Goal: Task Accomplishment & Management: Manage account settings

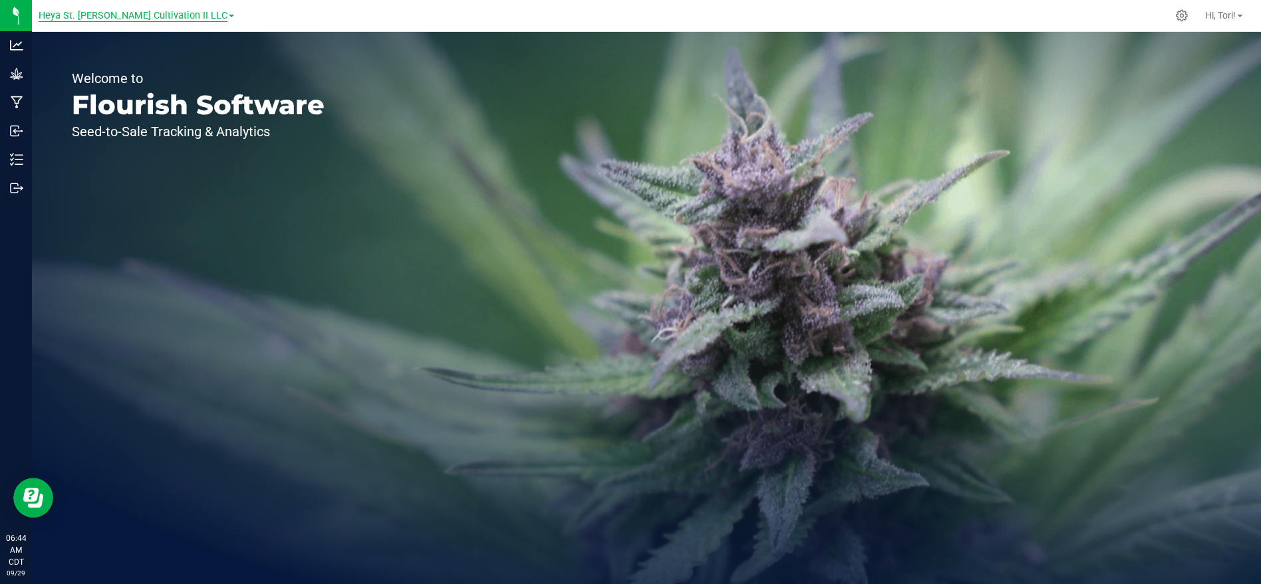
click at [180, 13] on span "Heya St. [PERSON_NAME] Cultivation II LLC" at bounding box center [133, 16] width 189 height 12
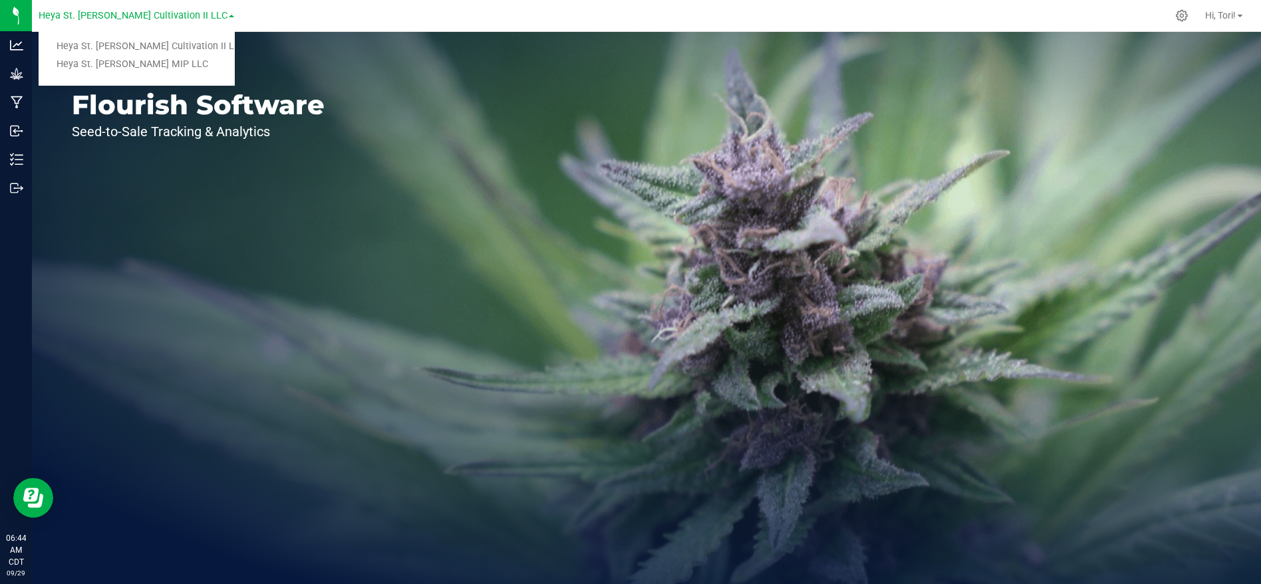
click at [316, 29] on nav "Heya St. [PERSON_NAME] Cultivation II LLC Heya St. [PERSON_NAME] Cultivation II…" at bounding box center [646, 16] width 1229 height 32
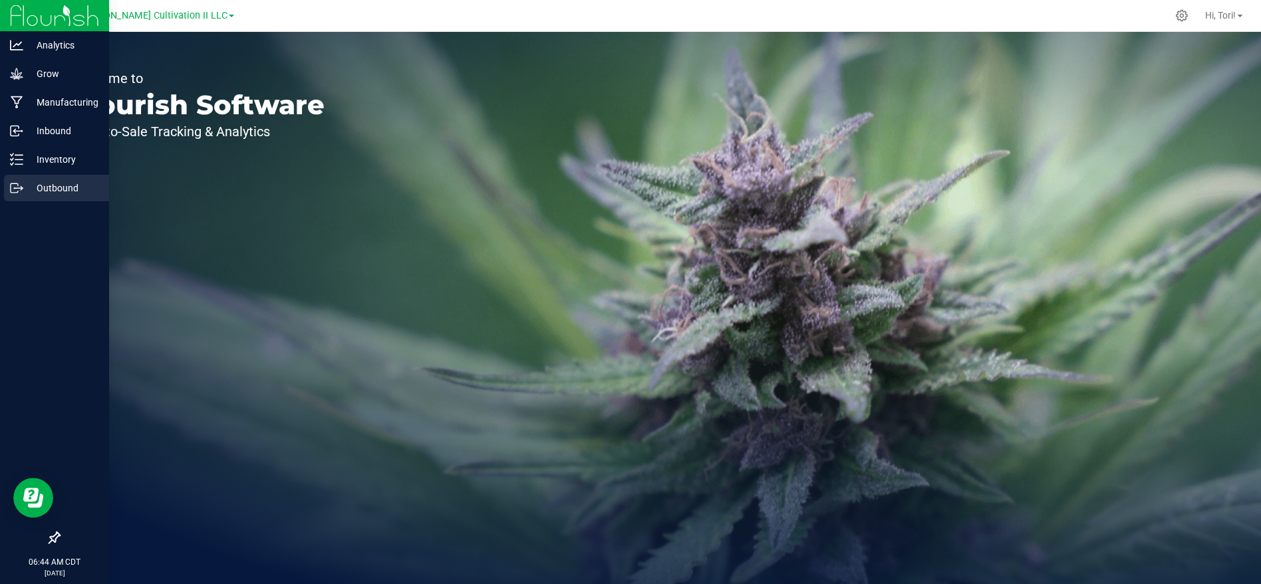
click at [90, 181] on p "Outbound" at bounding box center [63, 188] width 80 height 16
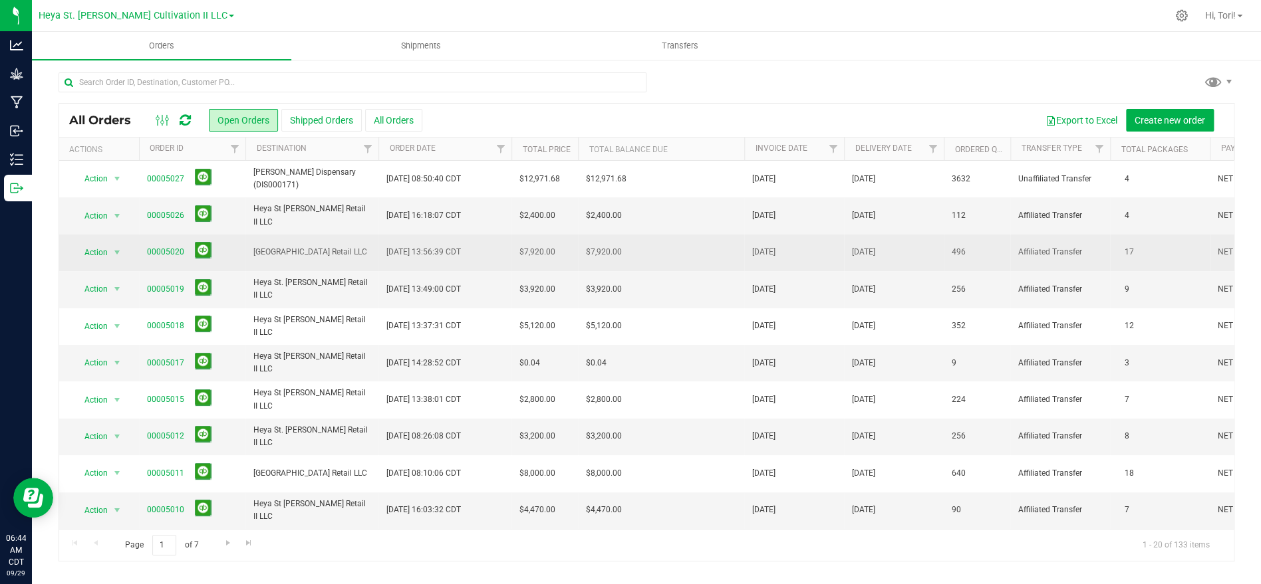
click at [303, 259] on td "[GEOGRAPHIC_DATA] Retail LLC" at bounding box center [311, 253] width 133 height 37
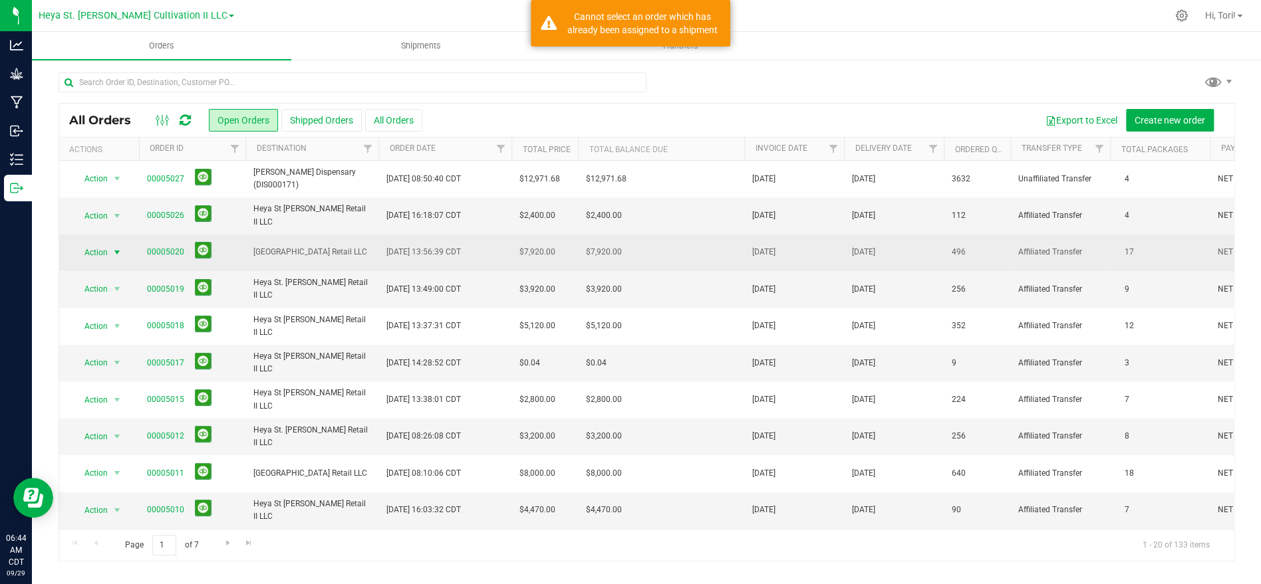
click at [103, 253] on span "Action" at bounding box center [90, 252] width 36 height 19
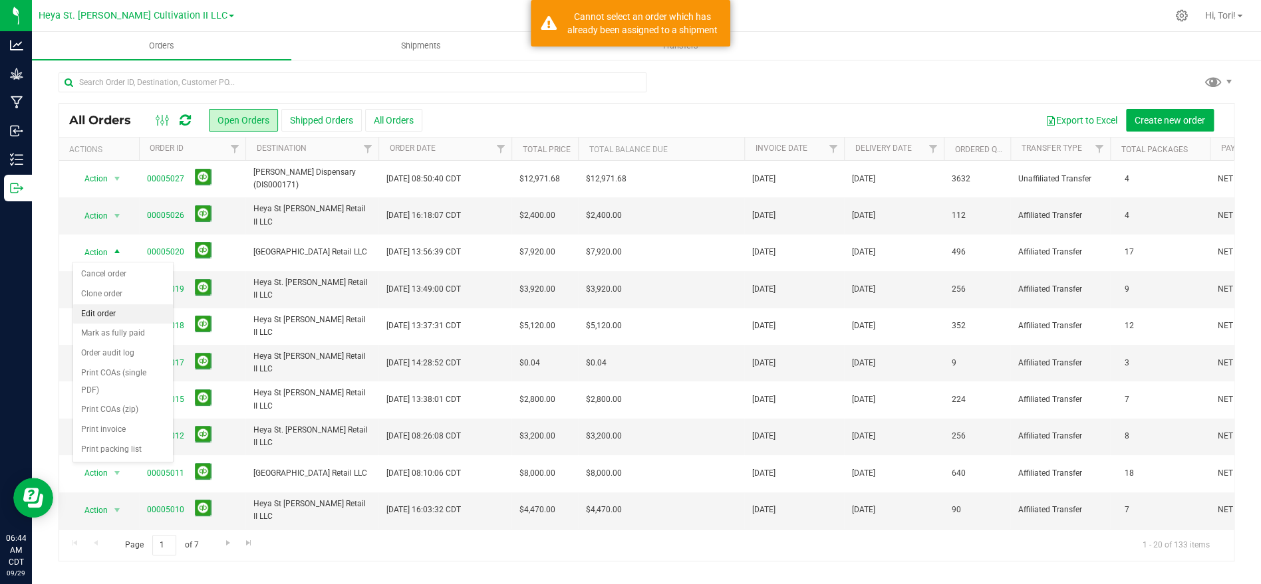
click at [123, 319] on li "Edit order" at bounding box center [123, 314] width 100 height 20
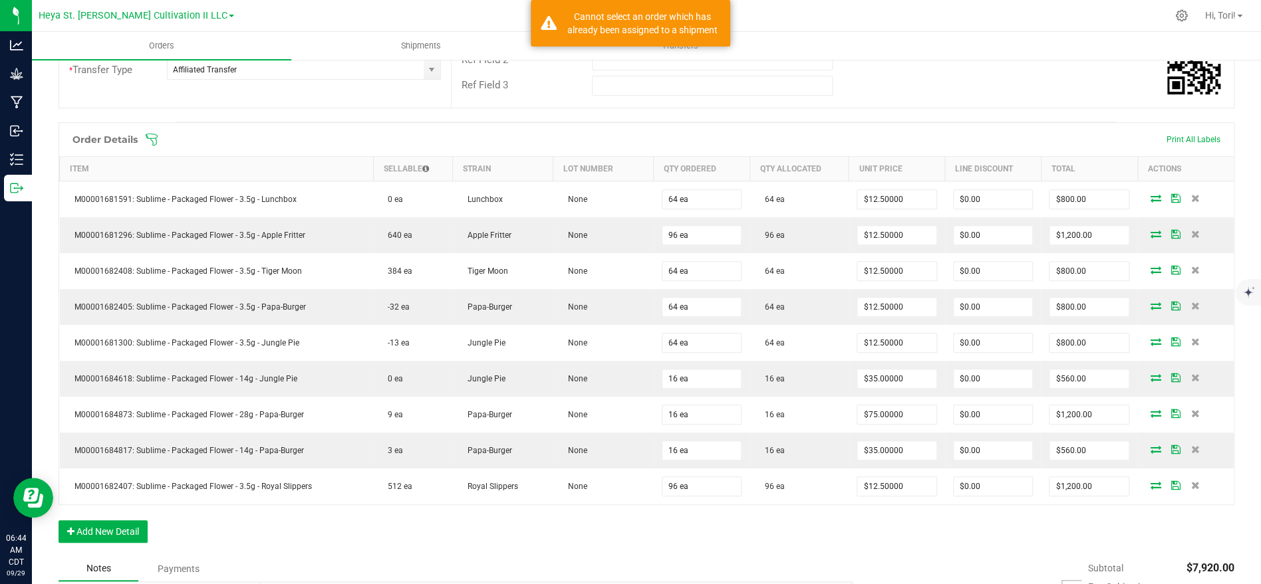
scroll to position [315, 0]
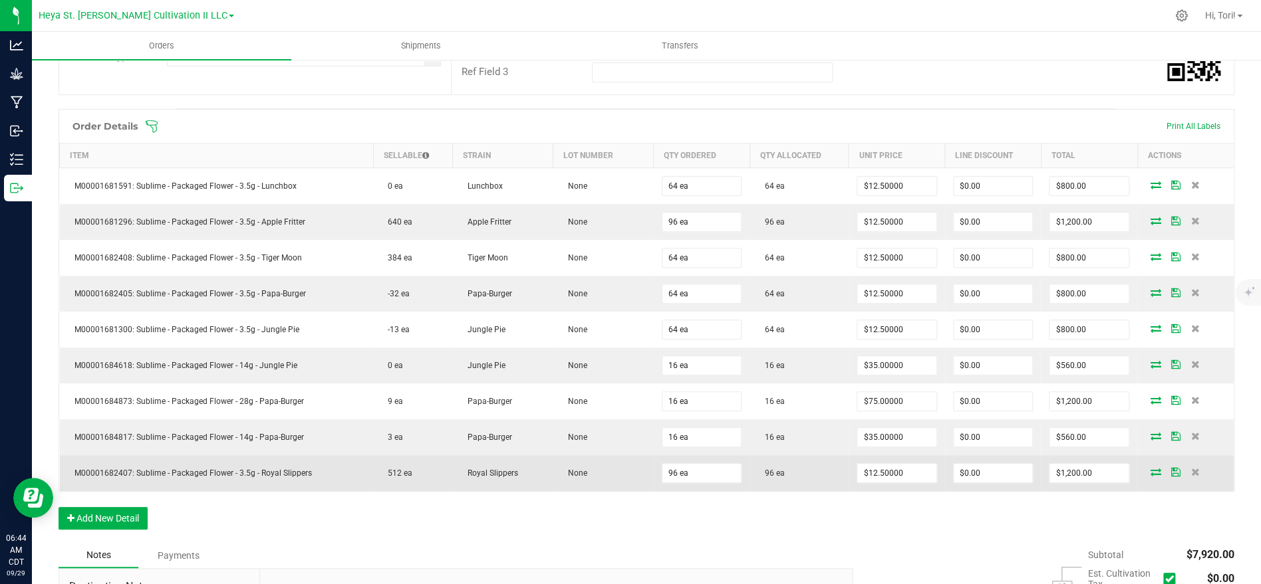
click at [1152, 471] on icon at bounding box center [1155, 472] width 11 height 8
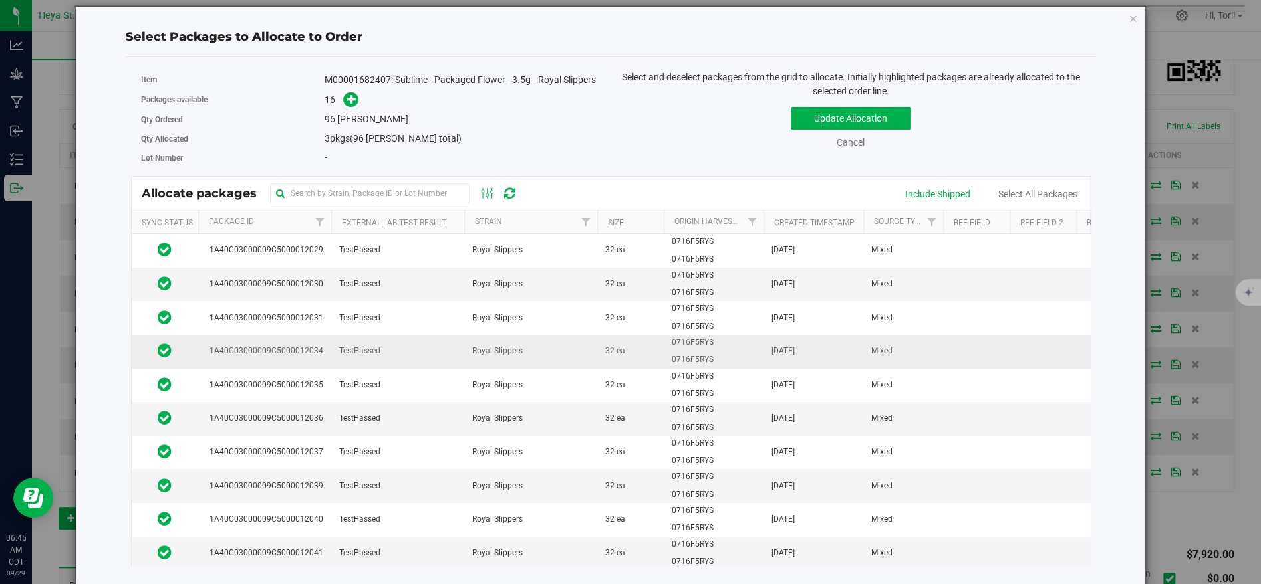
scroll to position [17, 0]
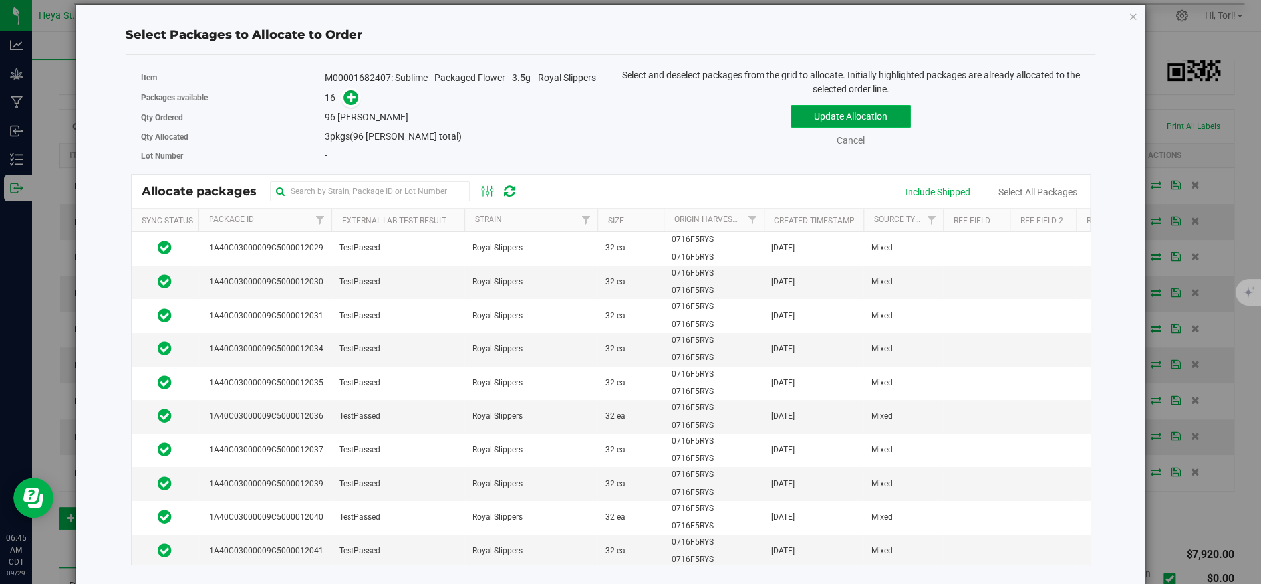
click at [866, 120] on button "Update Allocation" at bounding box center [850, 116] width 120 height 23
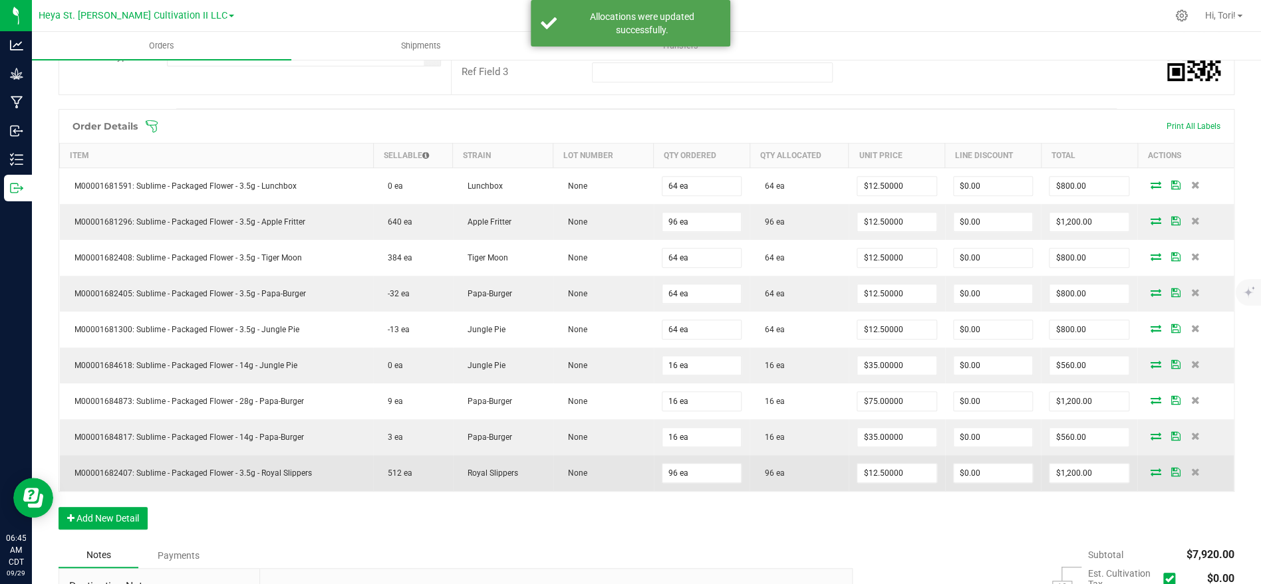
click at [1150, 475] on icon at bounding box center [1155, 472] width 11 height 8
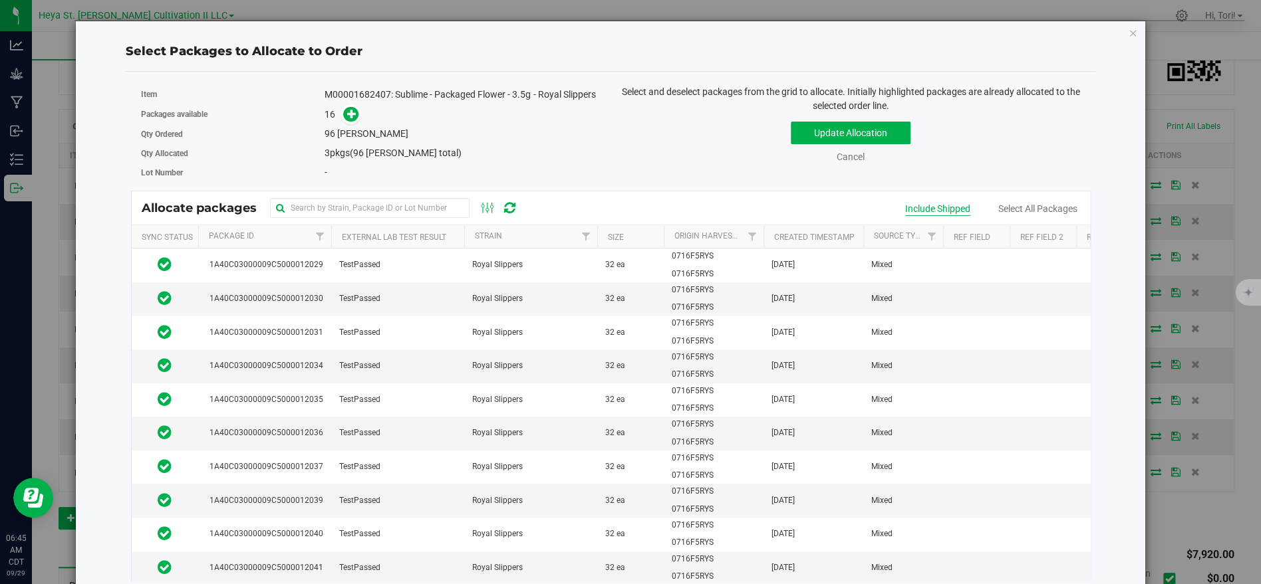
click at [941, 212] on div "Include Shipped" at bounding box center [937, 209] width 65 height 14
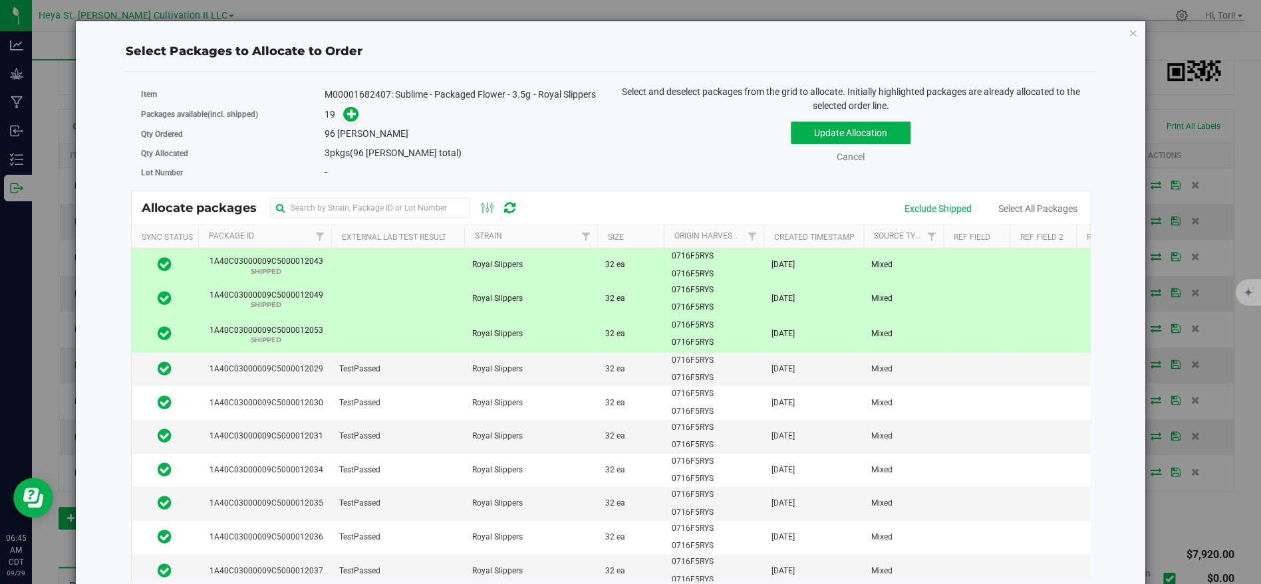
click at [343, 330] on td at bounding box center [397, 334] width 133 height 37
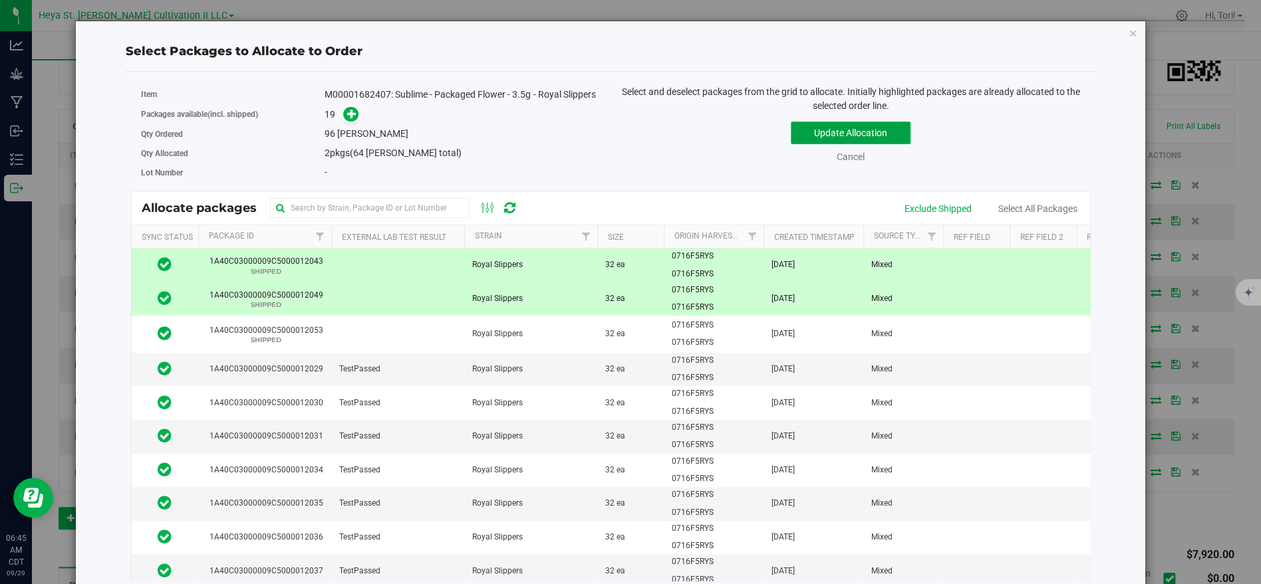
click at [860, 130] on button "Update Allocation" at bounding box center [850, 133] width 120 height 23
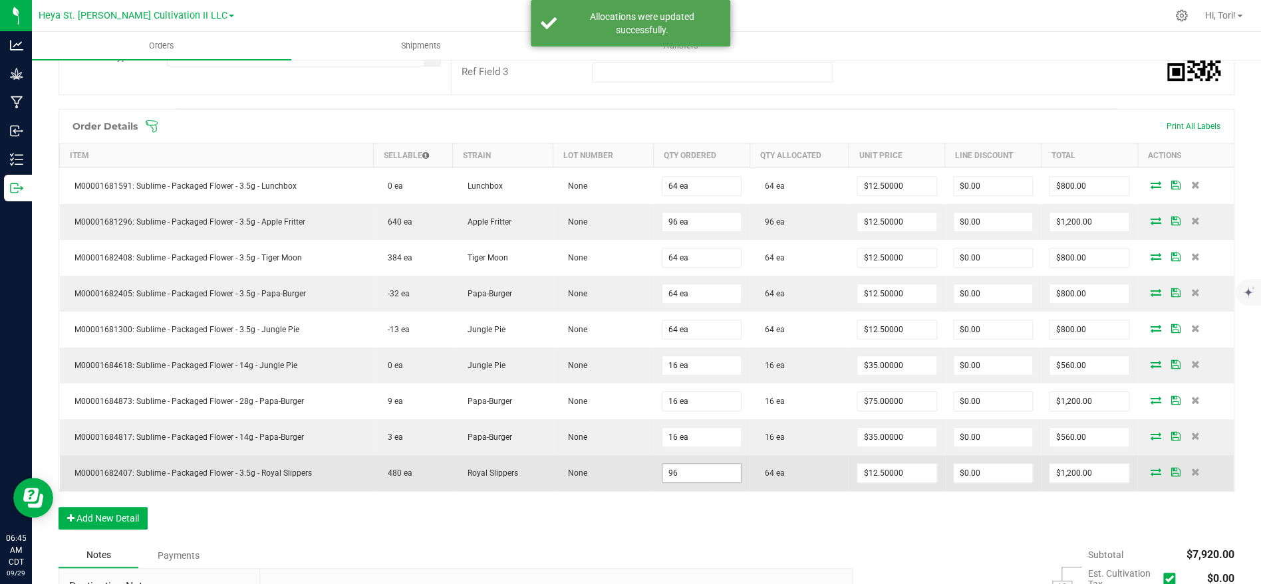
click at [694, 473] on input "96" at bounding box center [701, 473] width 79 height 19
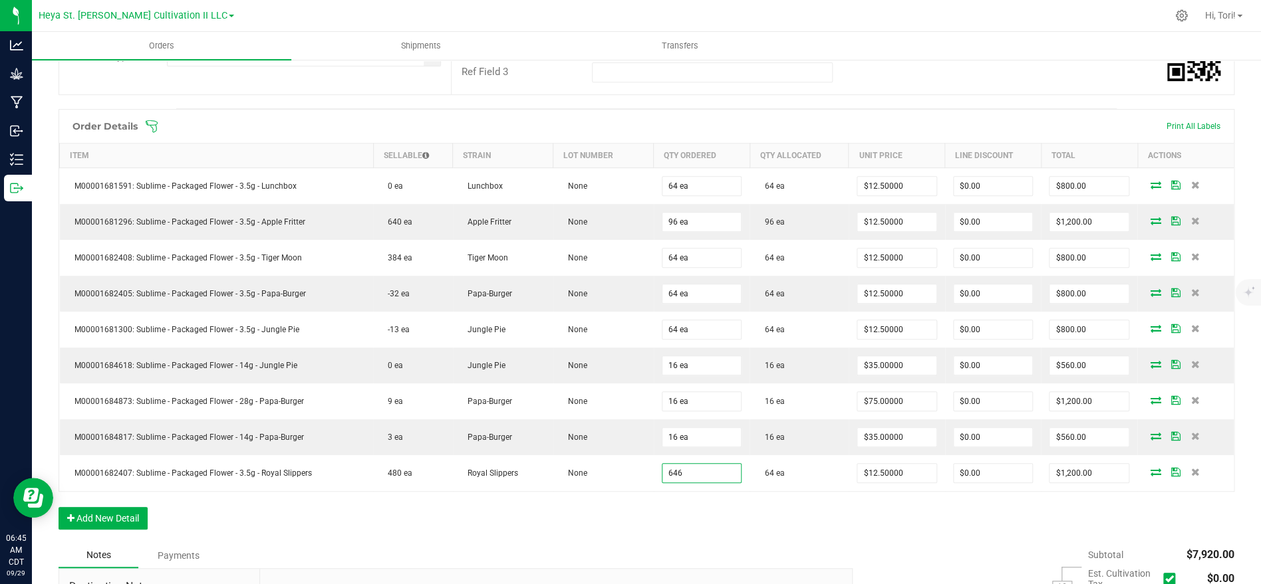
type input "646 ea"
type input "$8,075.00"
click at [826, 511] on div "Order Details Print All Labels Item Sellable Strain Lot Number Qty Ordered Qty …" at bounding box center [646, 326] width 1175 height 434
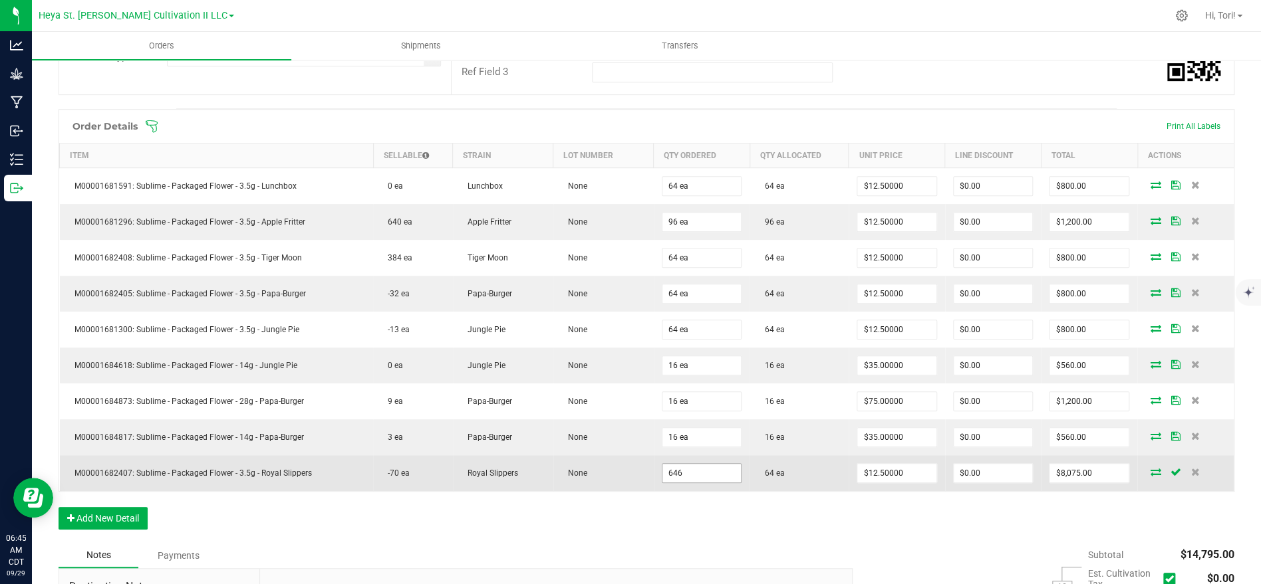
click at [711, 473] on input "646" at bounding box center [701, 473] width 79 height 19
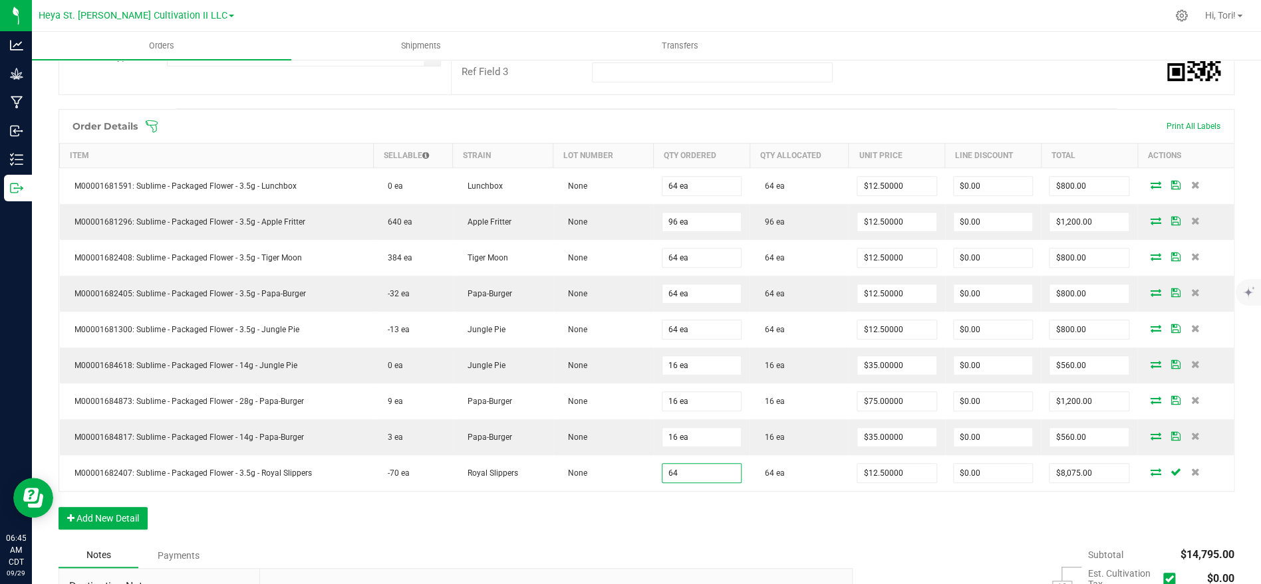
type input "64 ea"
type input "$800.00"
click at [725, 495] on div "Order Details Print All Labels Item Sellable Strain Lot Number Qty Ordered Qty …" at bounding box center [646, 326] width 1175 height 434
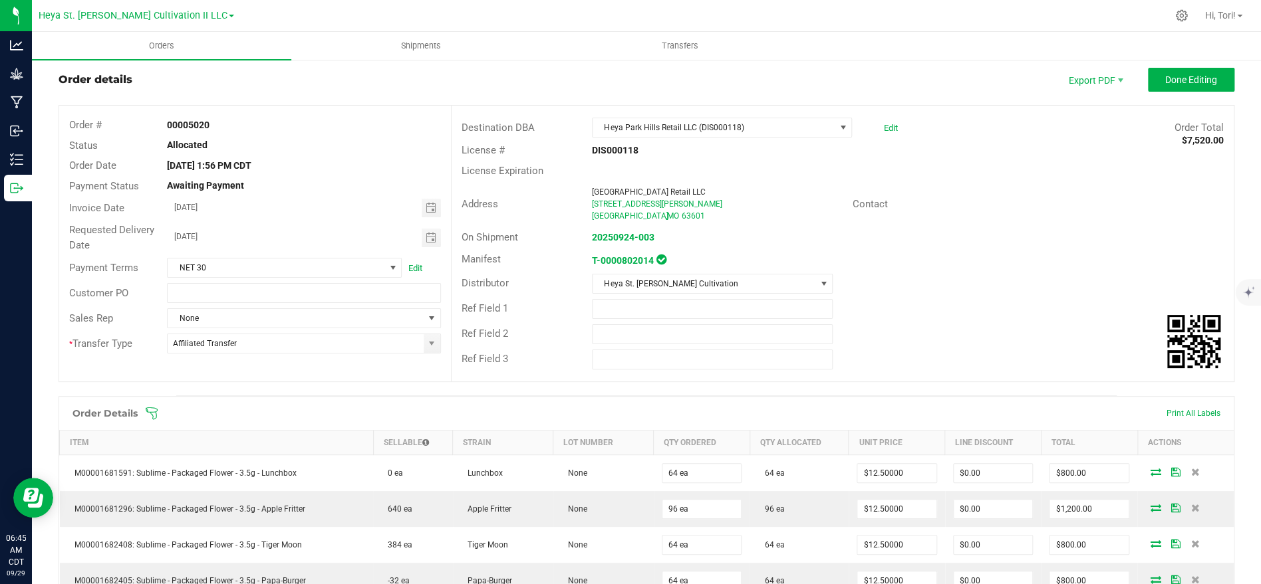
scroll to position [1, 0]
